Goal: Information Seeking & Learning: Learn about a topic

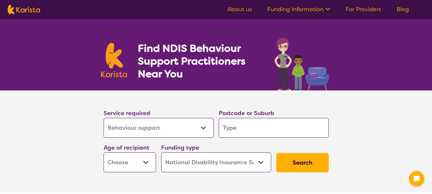
select select "Behaviour support"
select select "NDIS"
select select "Behaviour support"
select select "NDIS"
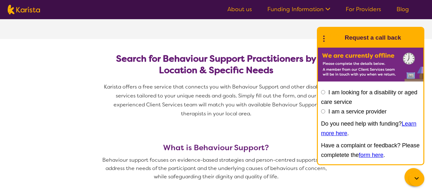
scroll to position [256, 0]
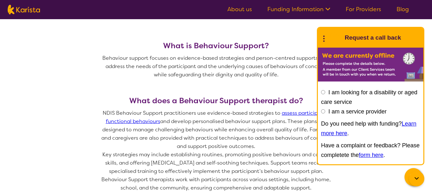
click at [324, 39] on circle at bounding box center [323, 38] width 1 height 1
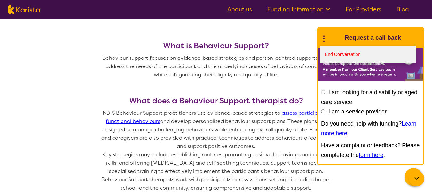
click at [334, 56] on link "End Conversation" at bounding box center [368, 54] width 96 height 17
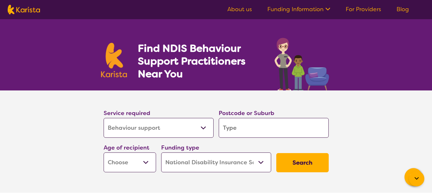
click at [238, 8] on link "About us" at bounding box center [239, 9] width 25 height 8
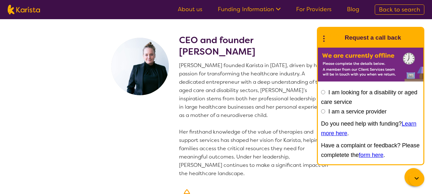
click at [323, 37] on icon at bounding box center [324, 38] width 8 height 10
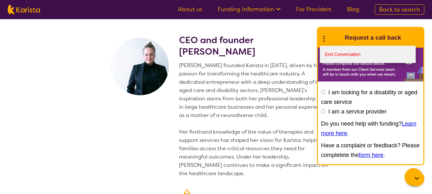
click at [332, 52] on link "End Conversation" at bounding box center [368, 54] width 96 height 17
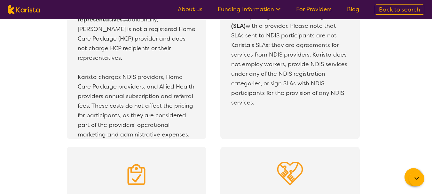
scroll to position [1111, 0]
